Goal: Task Accomplishment & Management: Manage account settings

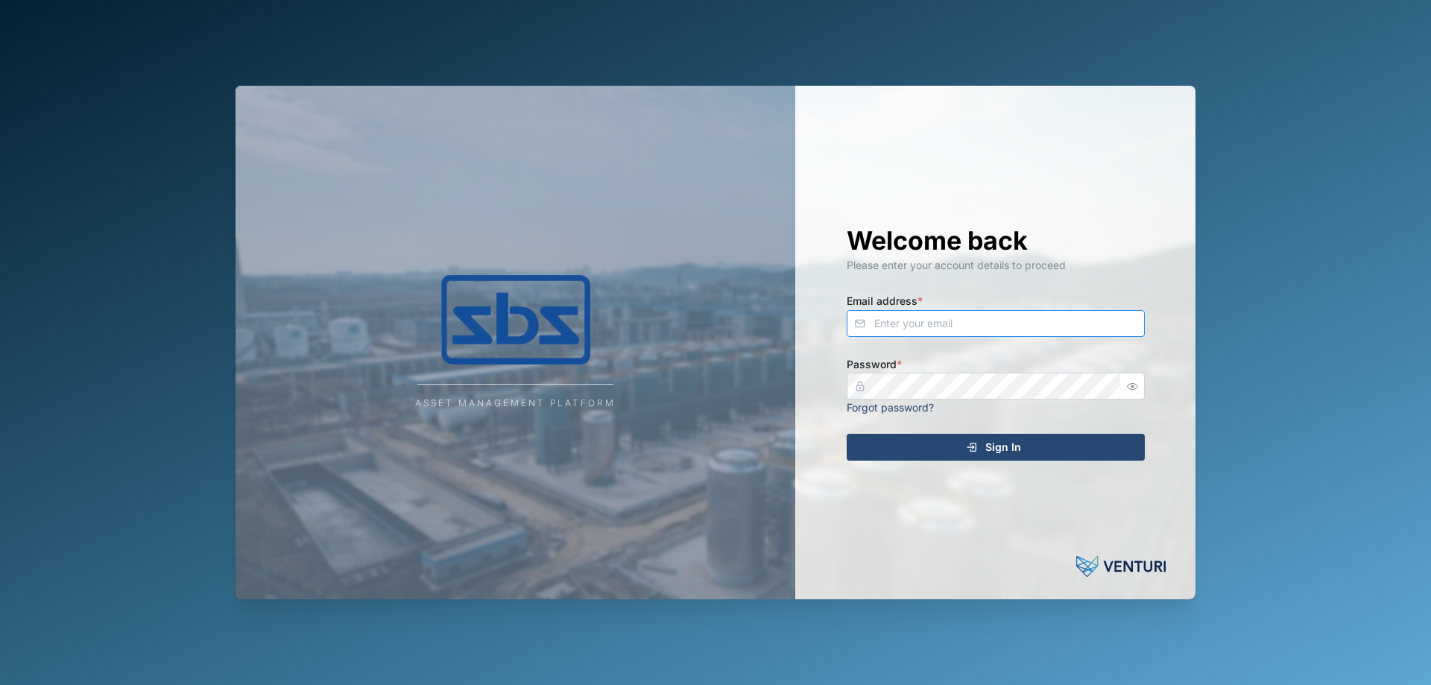
click at [916, 327] on input "Email address *" at bounding box center [996, 323] width 298 height 27
type input "[PERSON_NAME][EMAIL_ADDRESS][DOMAIN_NAME]"
click at [998, 443] on span "Sign In" at bounding box center [1004, 447] width 36 height 25
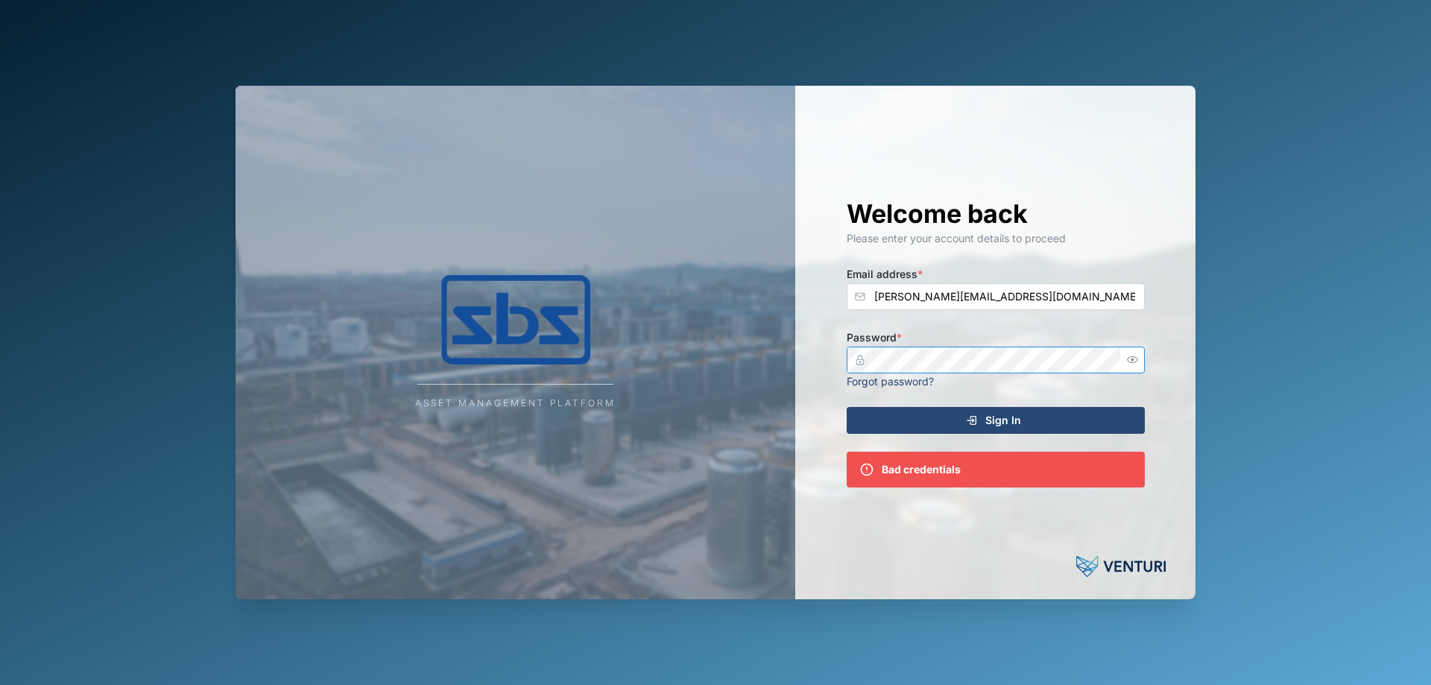
click at [819, 359] on div "Welcome back Please enter your account details to proceed Email address * [PERS…" at bounding box center [996, 343] width 358 height 514
click at [909, 423] on div "Sign In" at bounding box center [994, 420] width 274 height 25
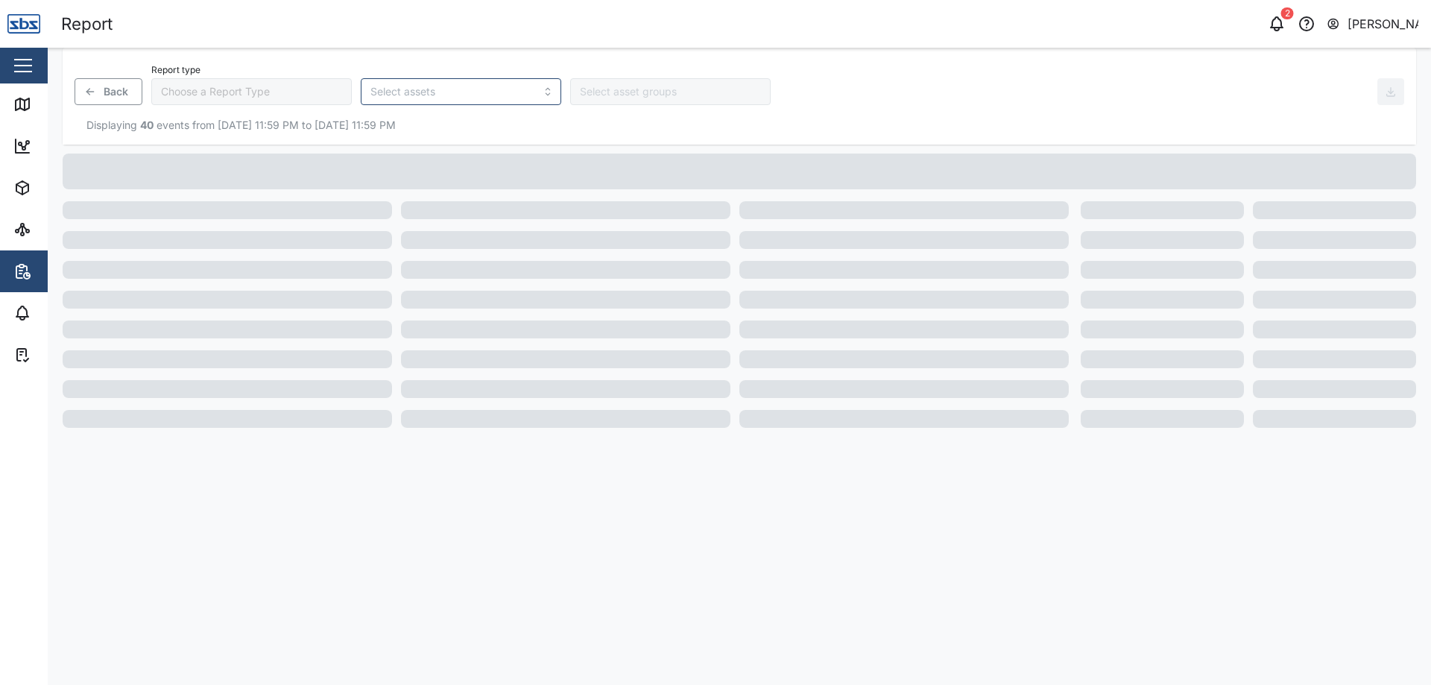
type input "Trip History"
click at [42, 103] on div "Map" at bounding box center [56, 104] width 34 height 16
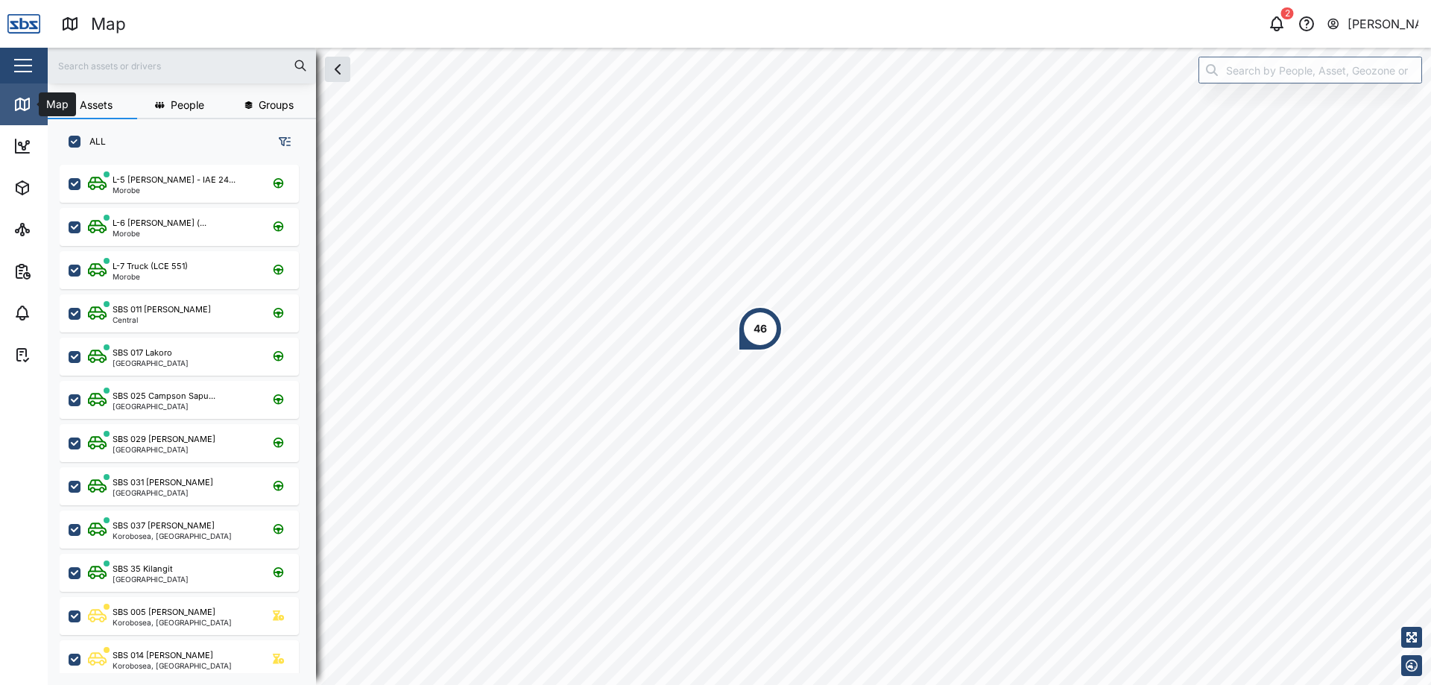
scroll to position [502, 233]
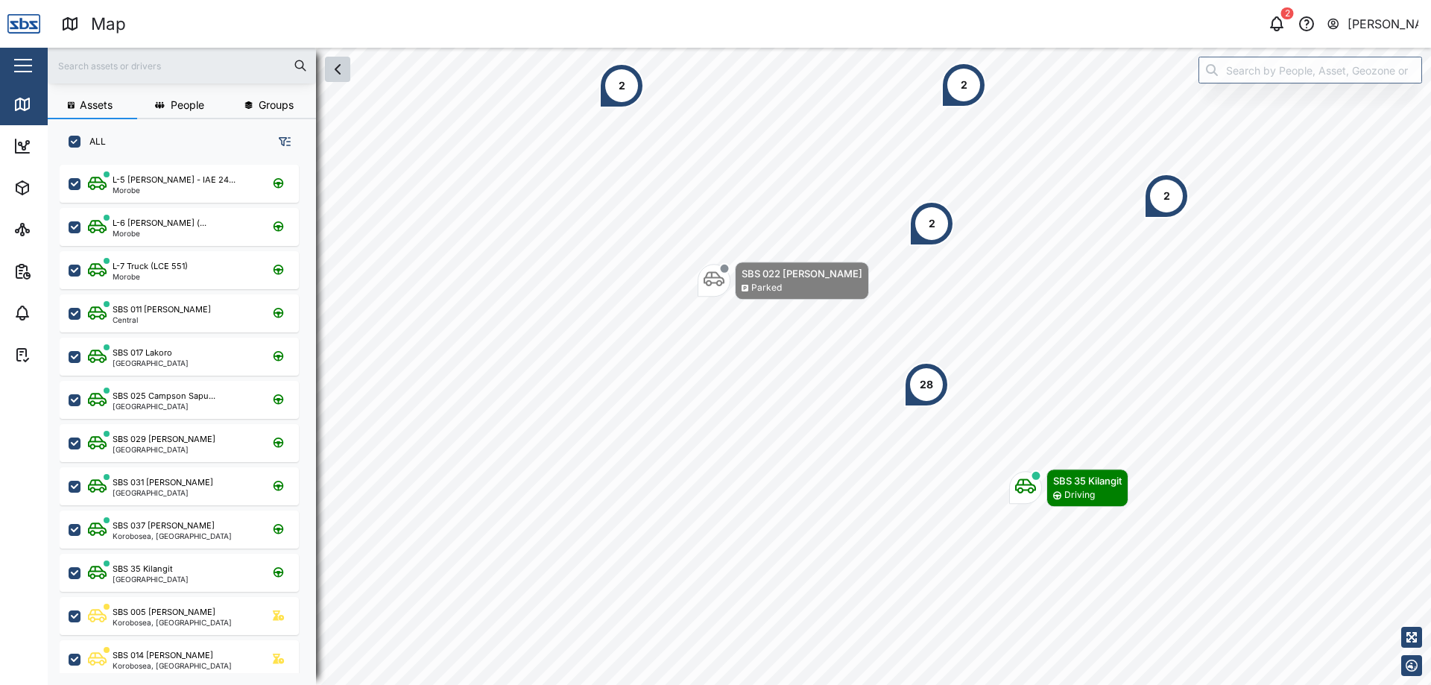
click at [336, 68] on icon "button" at bounding box center [338, 69] width 18 height 18
